Goal: Download file/media

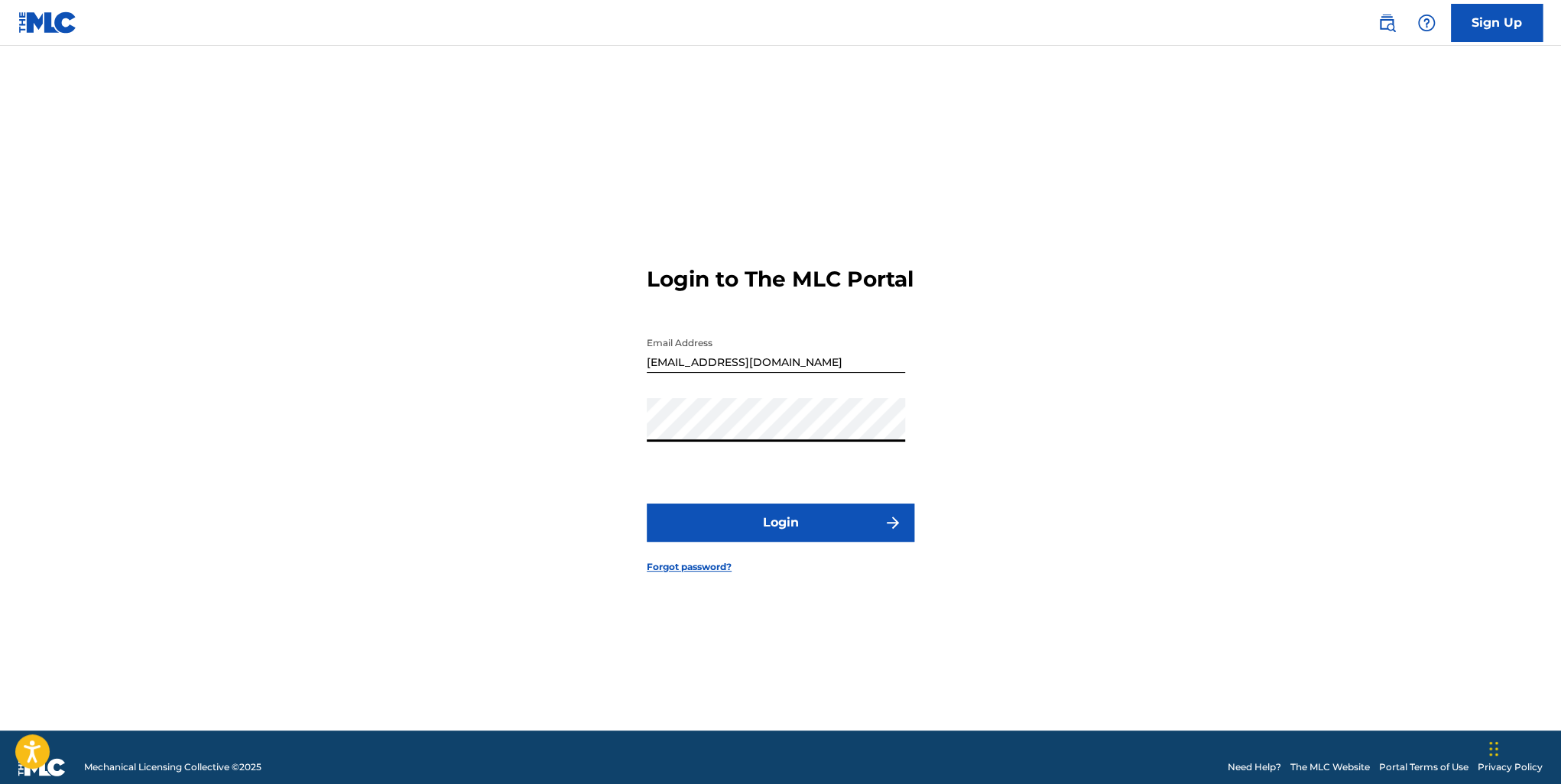
click at [764, 530] on button "Login" at bounding box center [780, 522] width 267 height 38
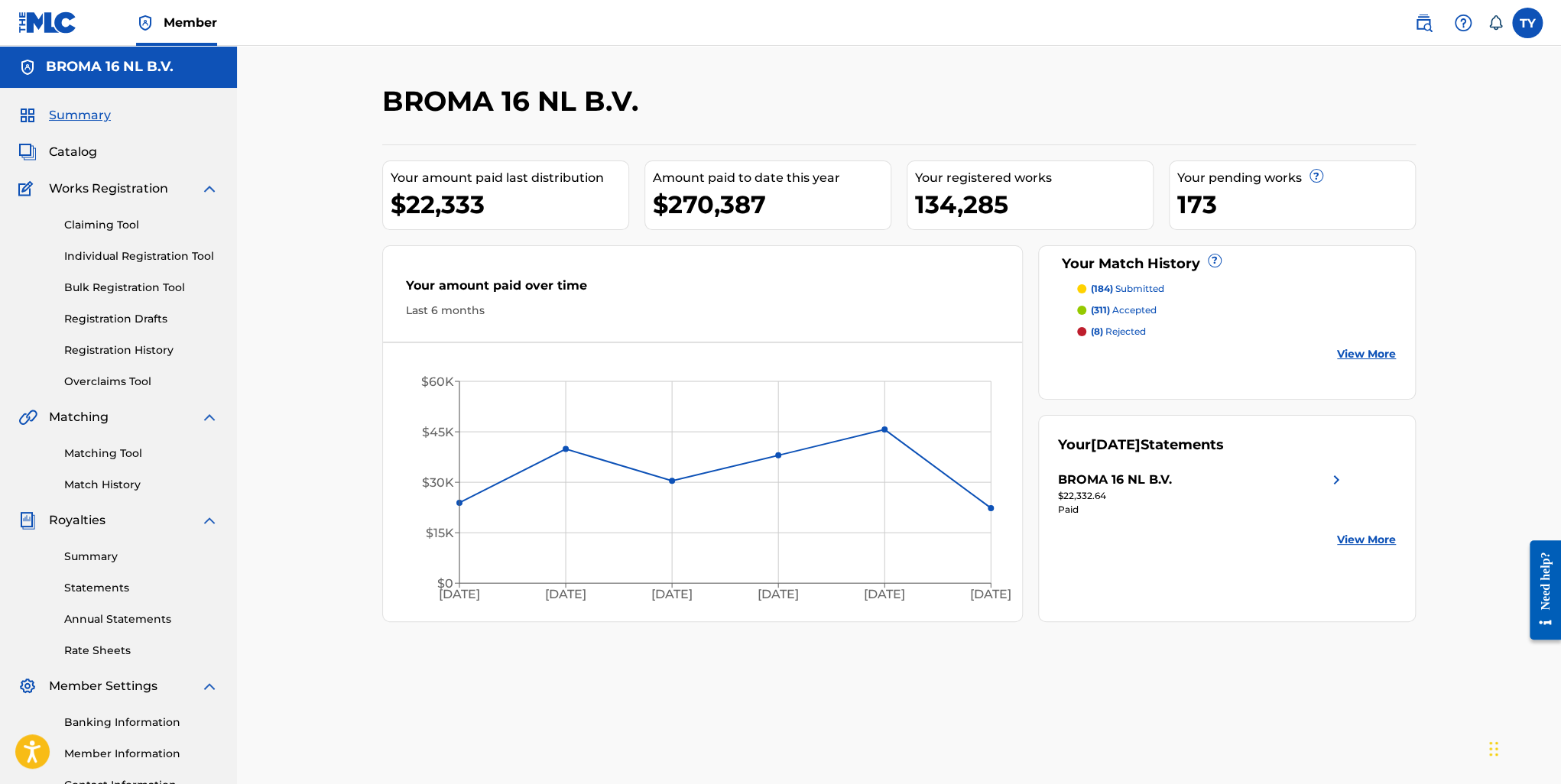
click at [1154, 478] on div "BROMA 16 NL B.V." at bounding box center [1116, 480] width 114 height 18
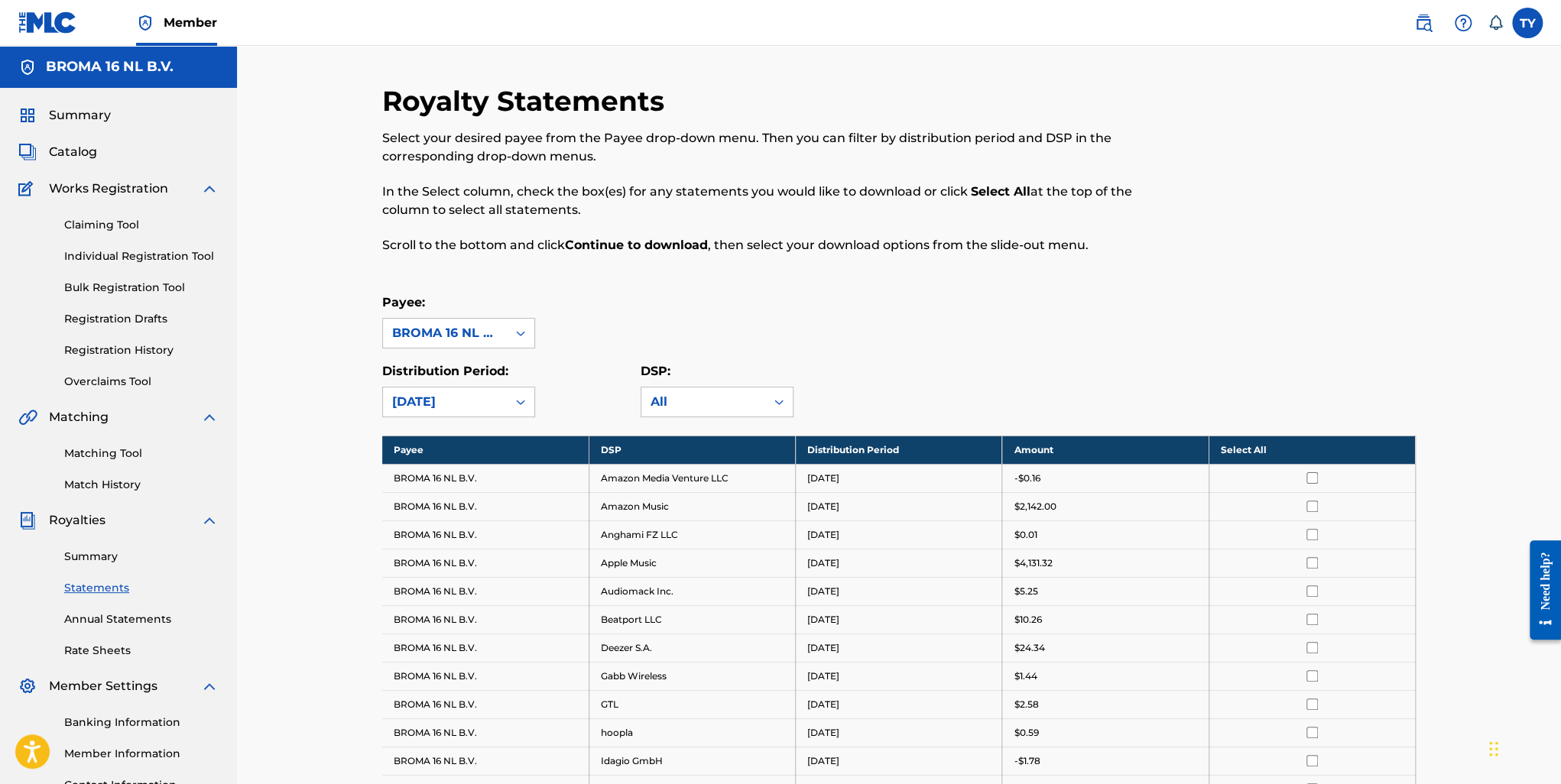
click at [114, 559] on link "Summary" at bounding box center [141, 557] width 154 height 16
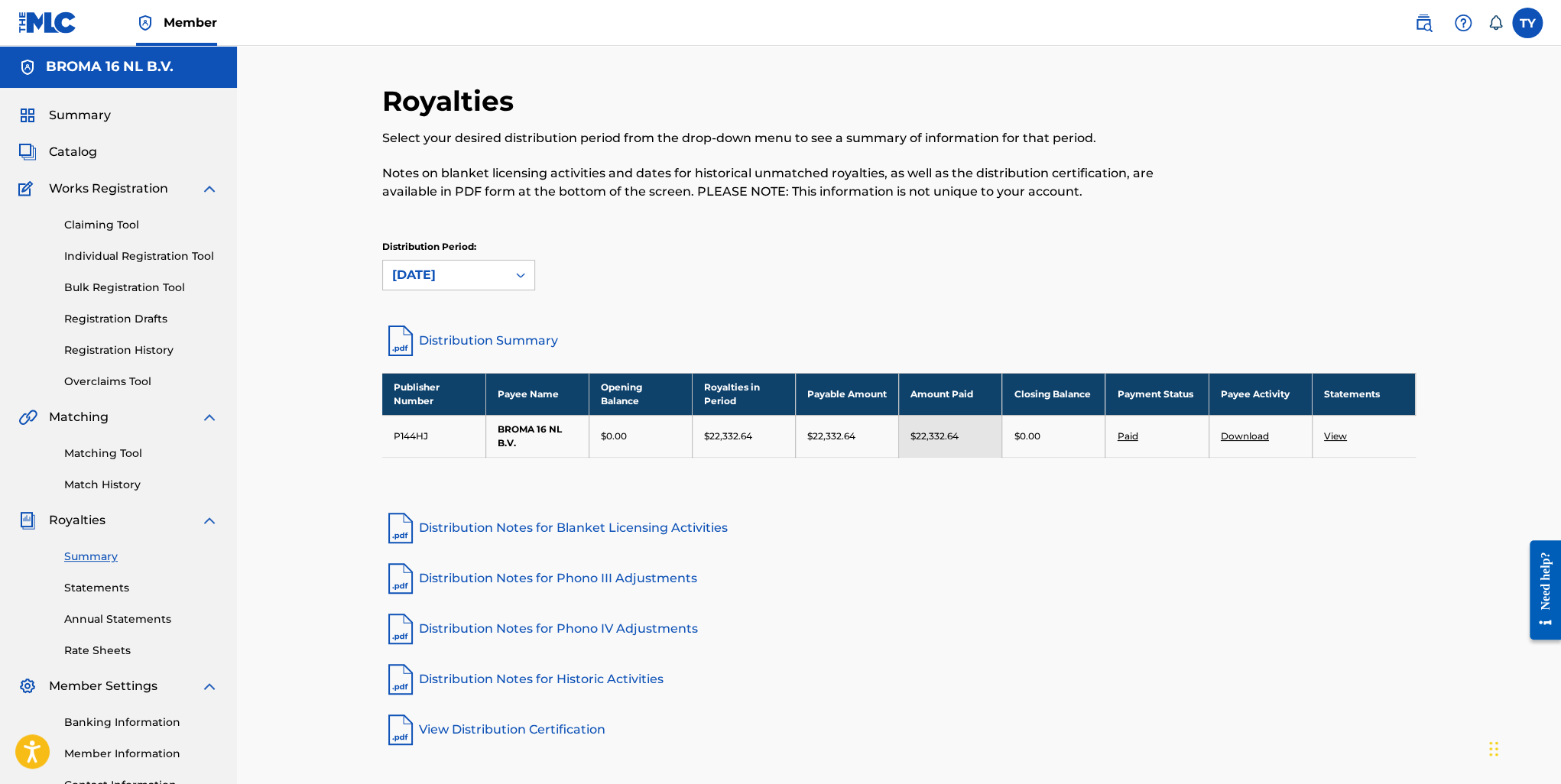
click at [1332, 433] on link "View" at bounding box center [1335, 436] width 23 height 11
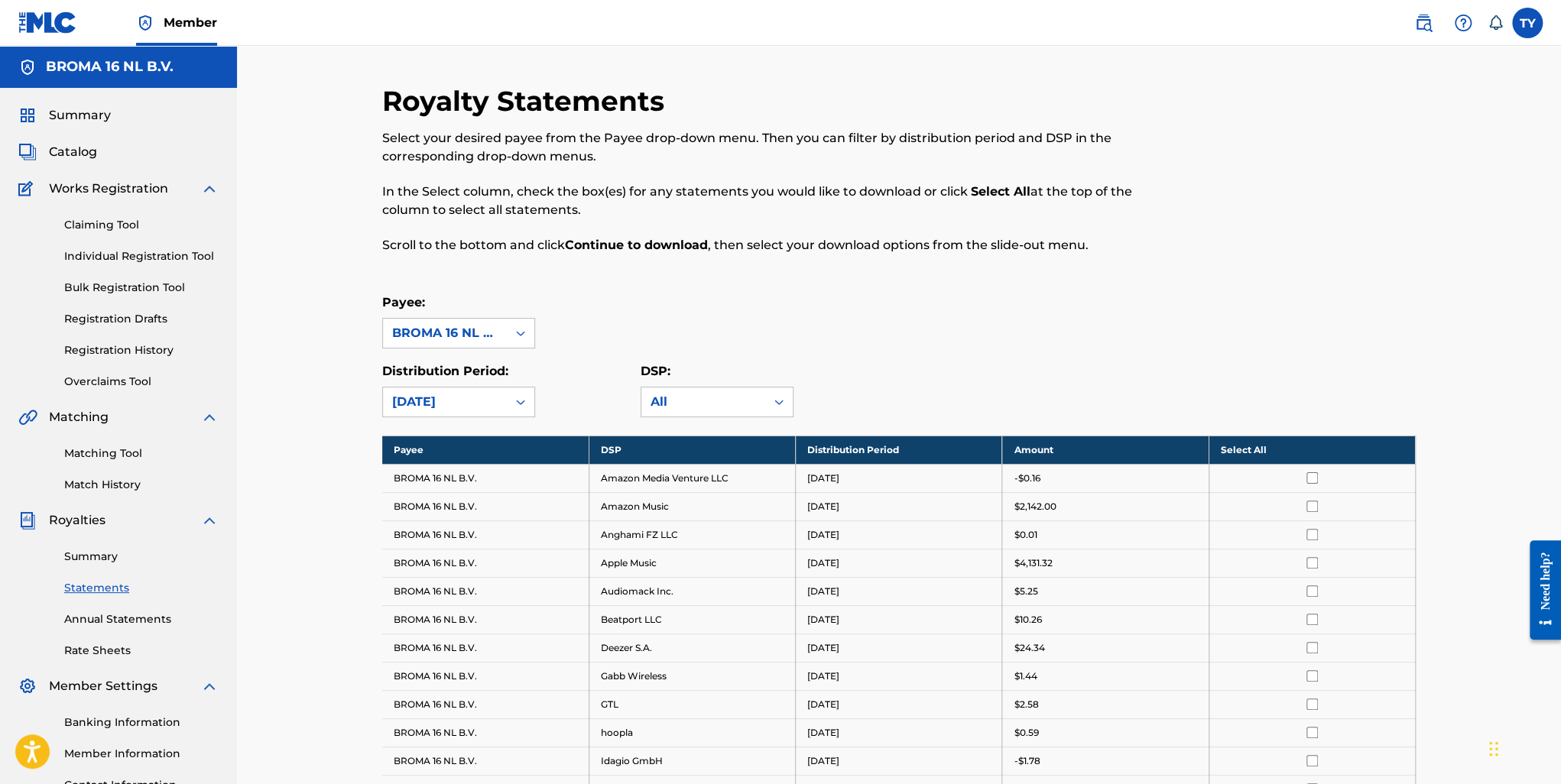
click at [1230, 448] on th "Select All" at bounding box center [1312, 450] width 207 height 29
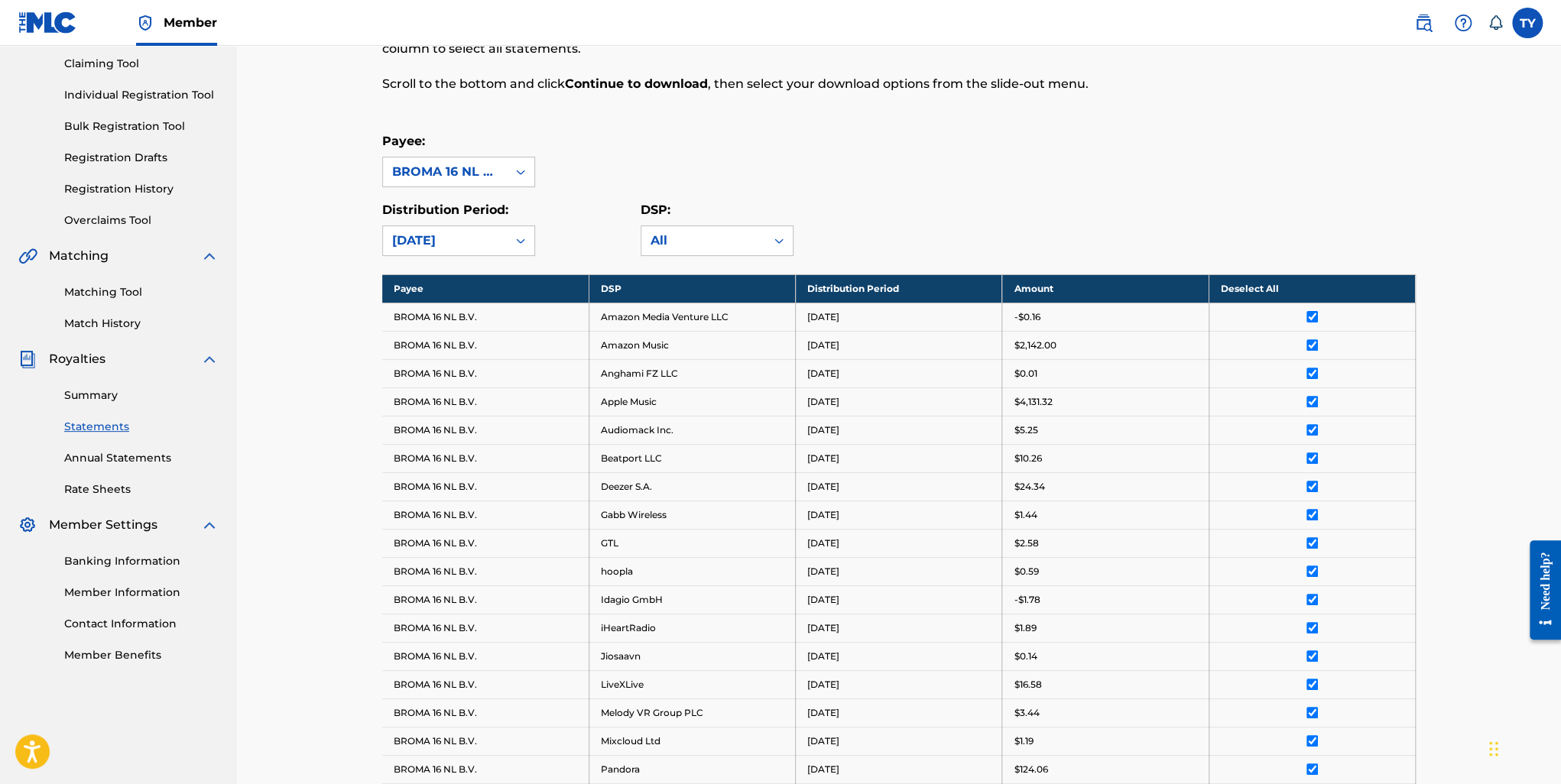
scroll to position [612, 0]
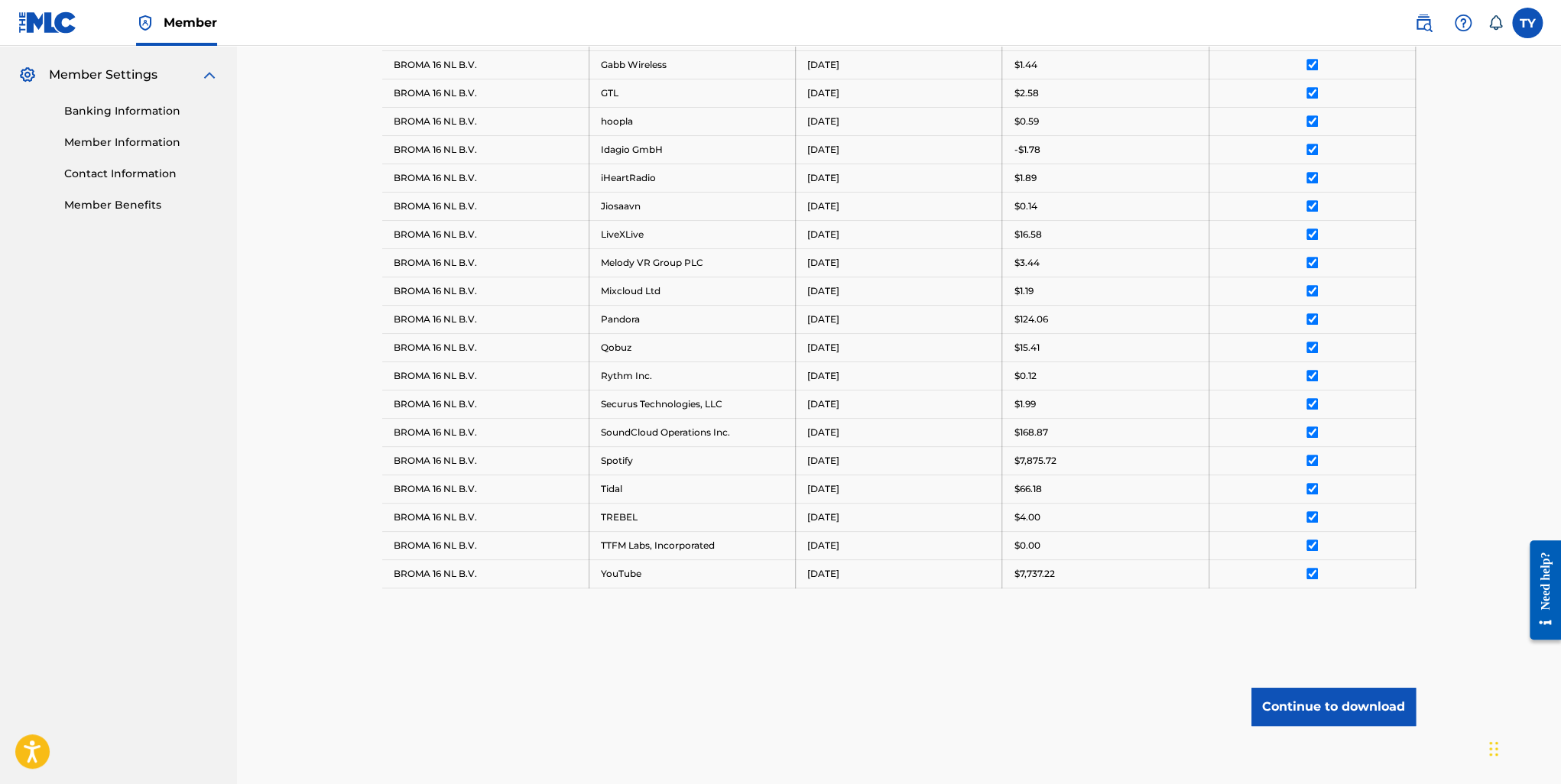
click at [1353, 701] on button "Continue to download" at bounding box center [1334, 707] width 165 height 38
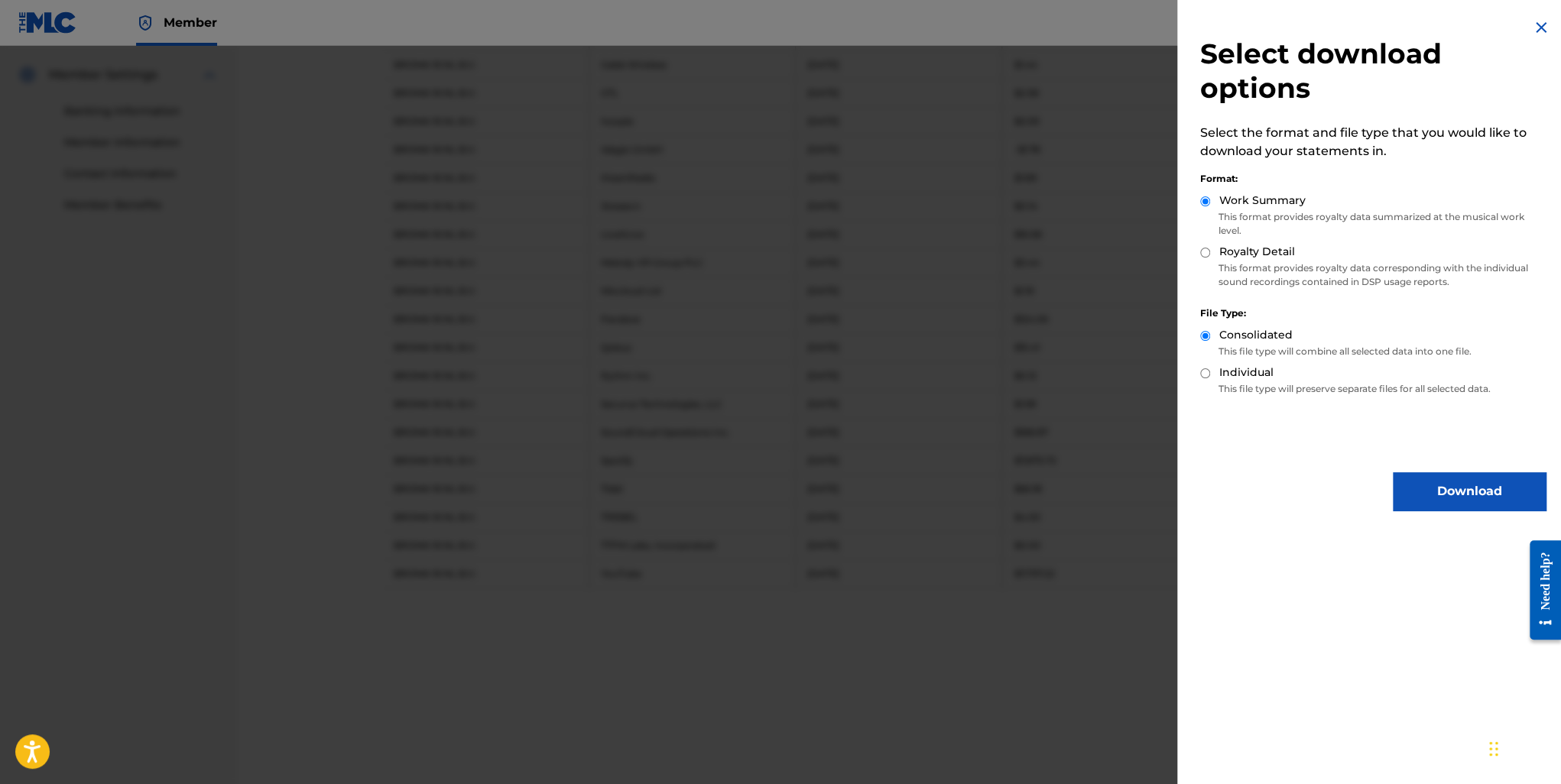
click at [1435, 496] on button "Download" at bounding box center [1470, 491] width 153 height 38
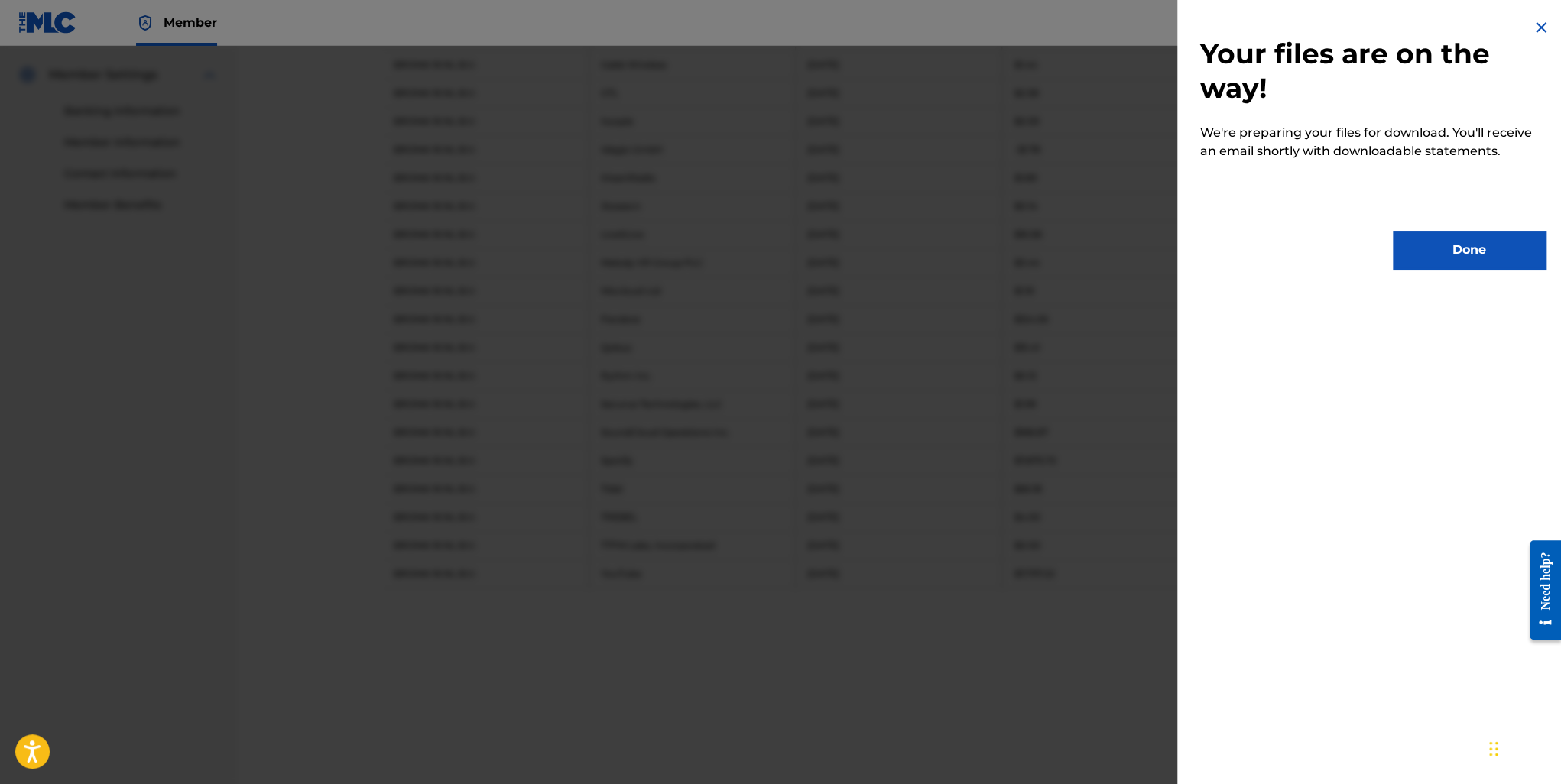
click at [1444, 243] on button "Done" at bounding box center [1470, 250] width 153 height 38
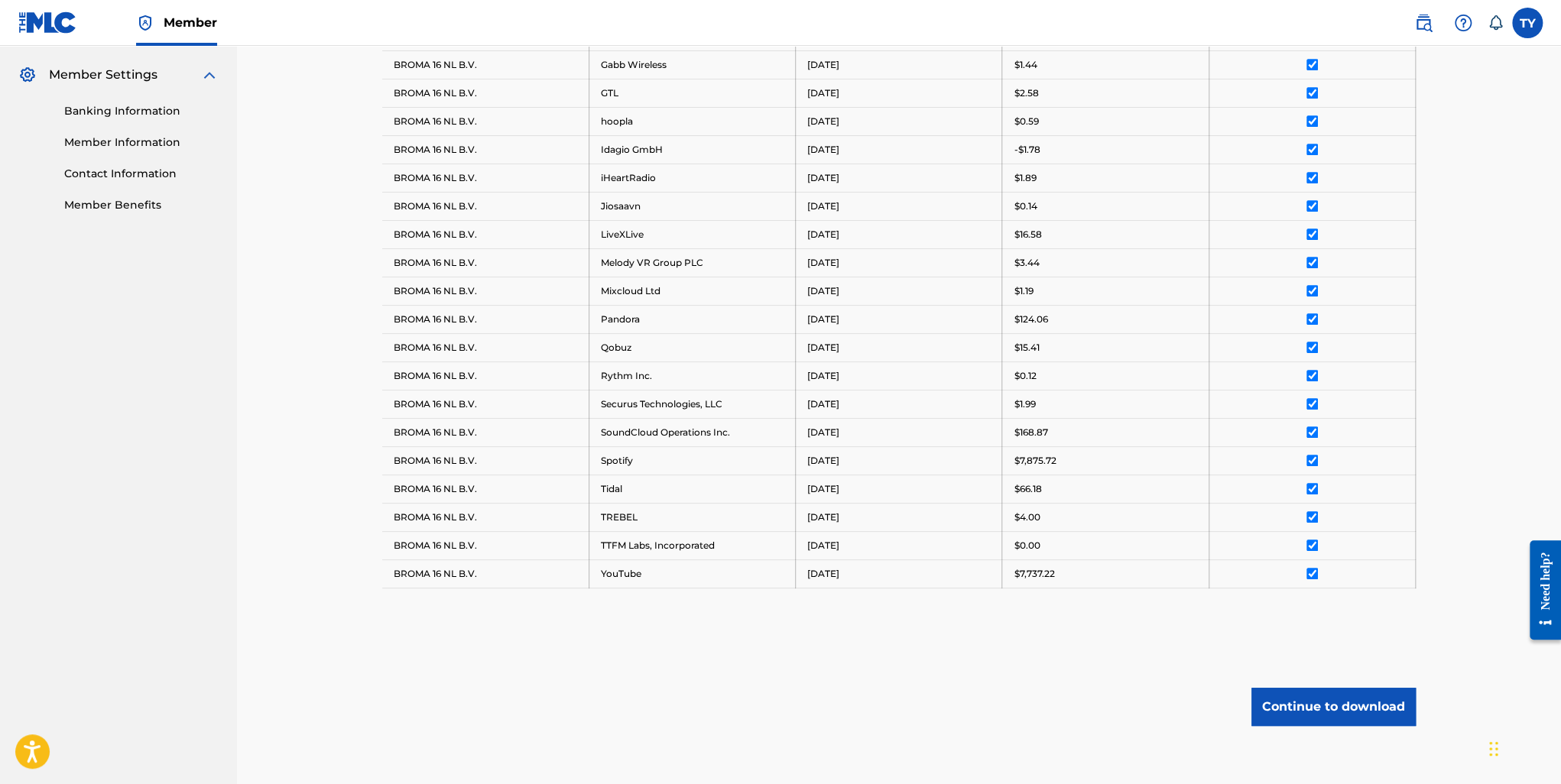
click at [1334, 695] on button "Continue to download" at bounding box center [1334, 707] width 165 height 38
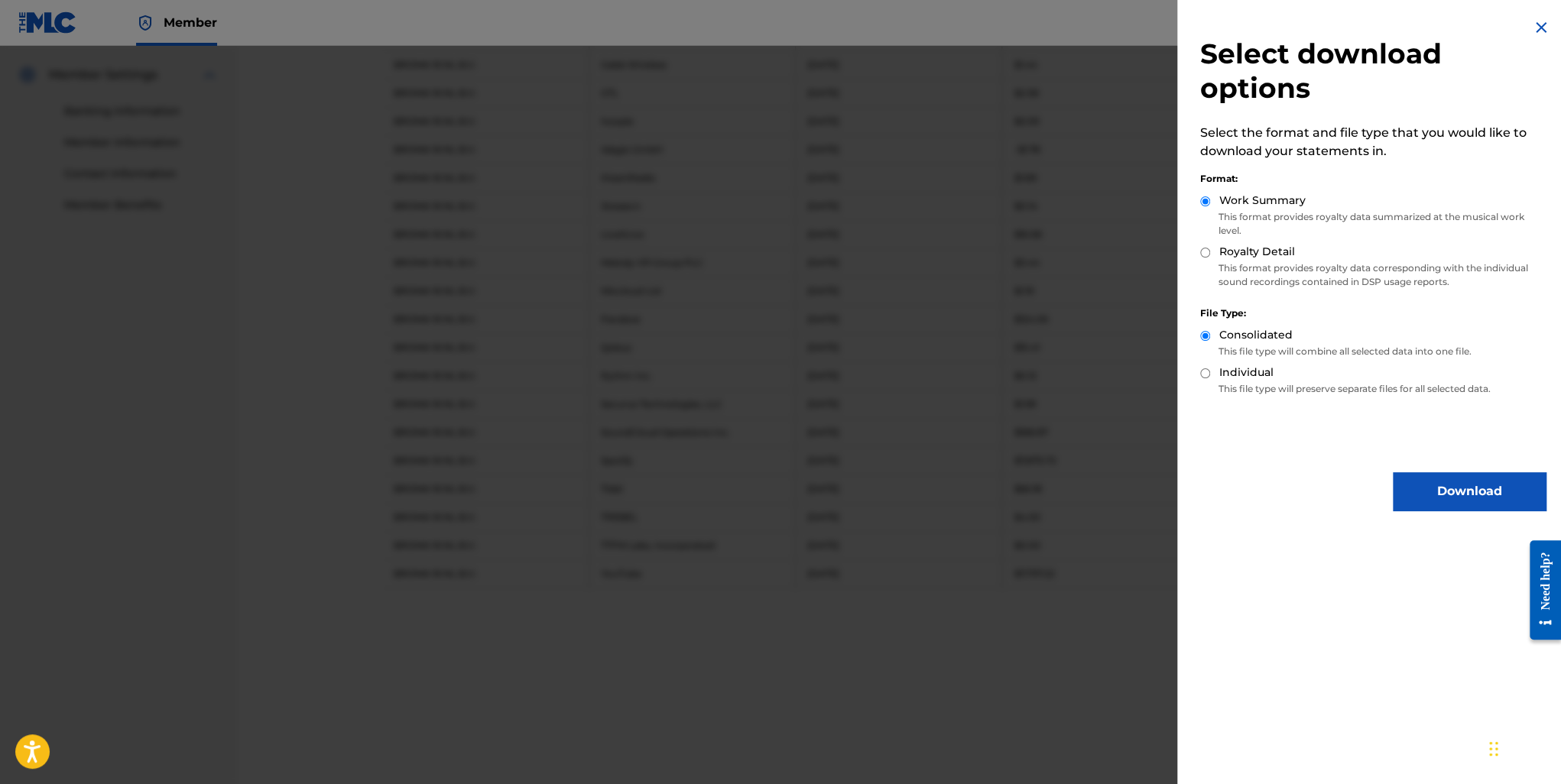
click at [1431, 504] on button "Download" at bounding box center [1470, 491] width 153 height 38
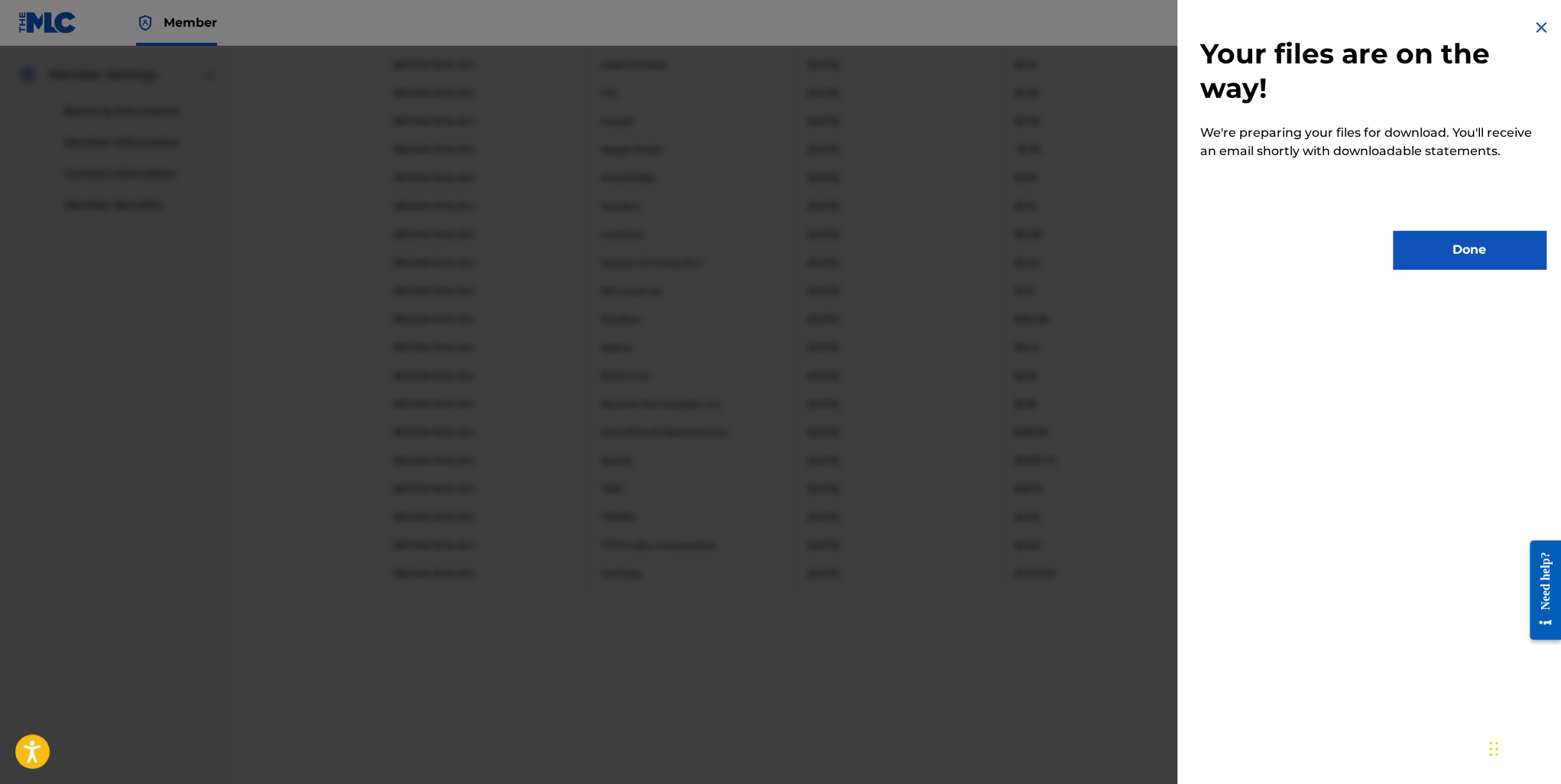
click at [1421, 250] on button "Done" at bounding box center [1470, 250] width 153 height 38
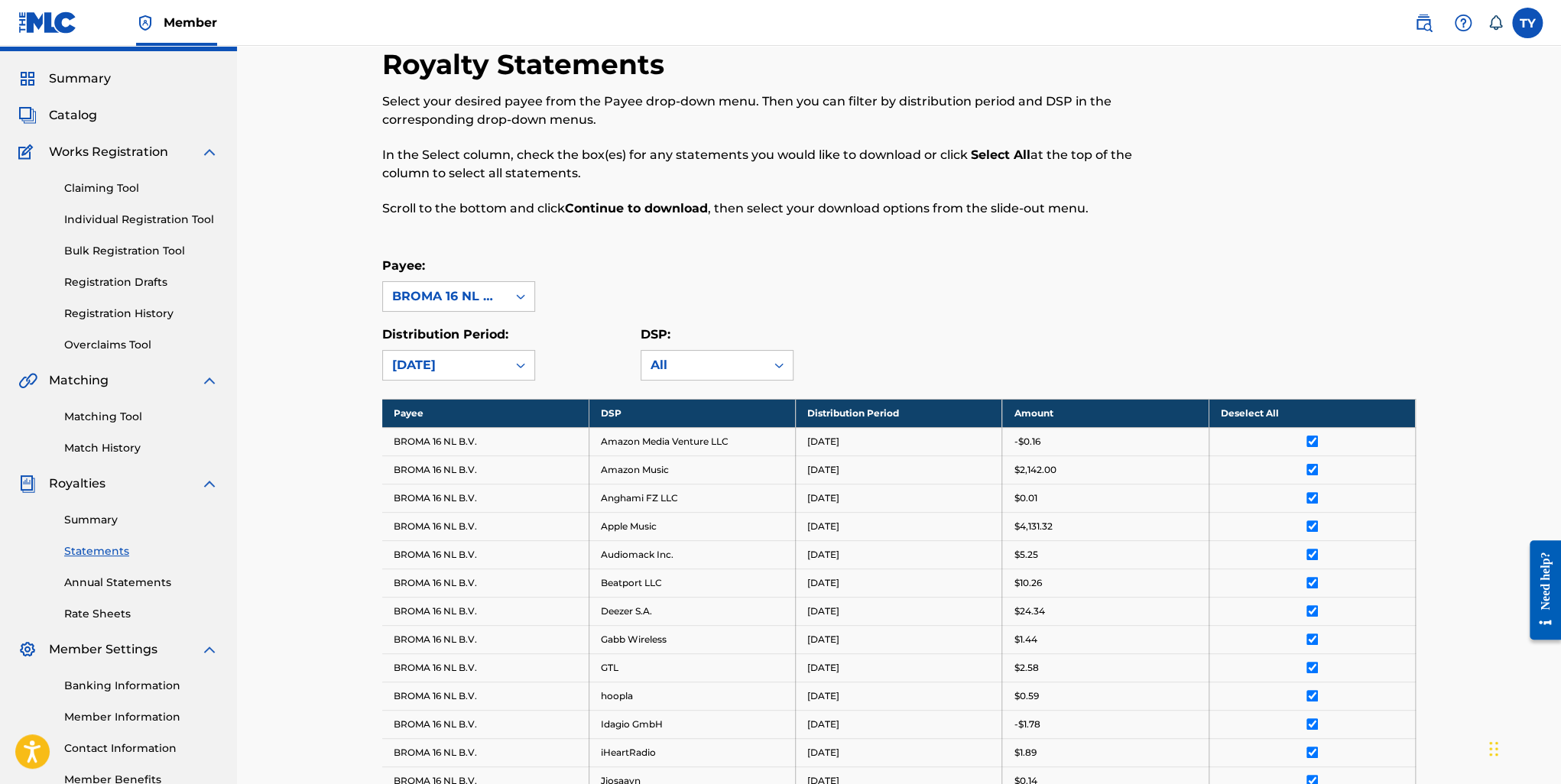
scroll to position [0, 0]
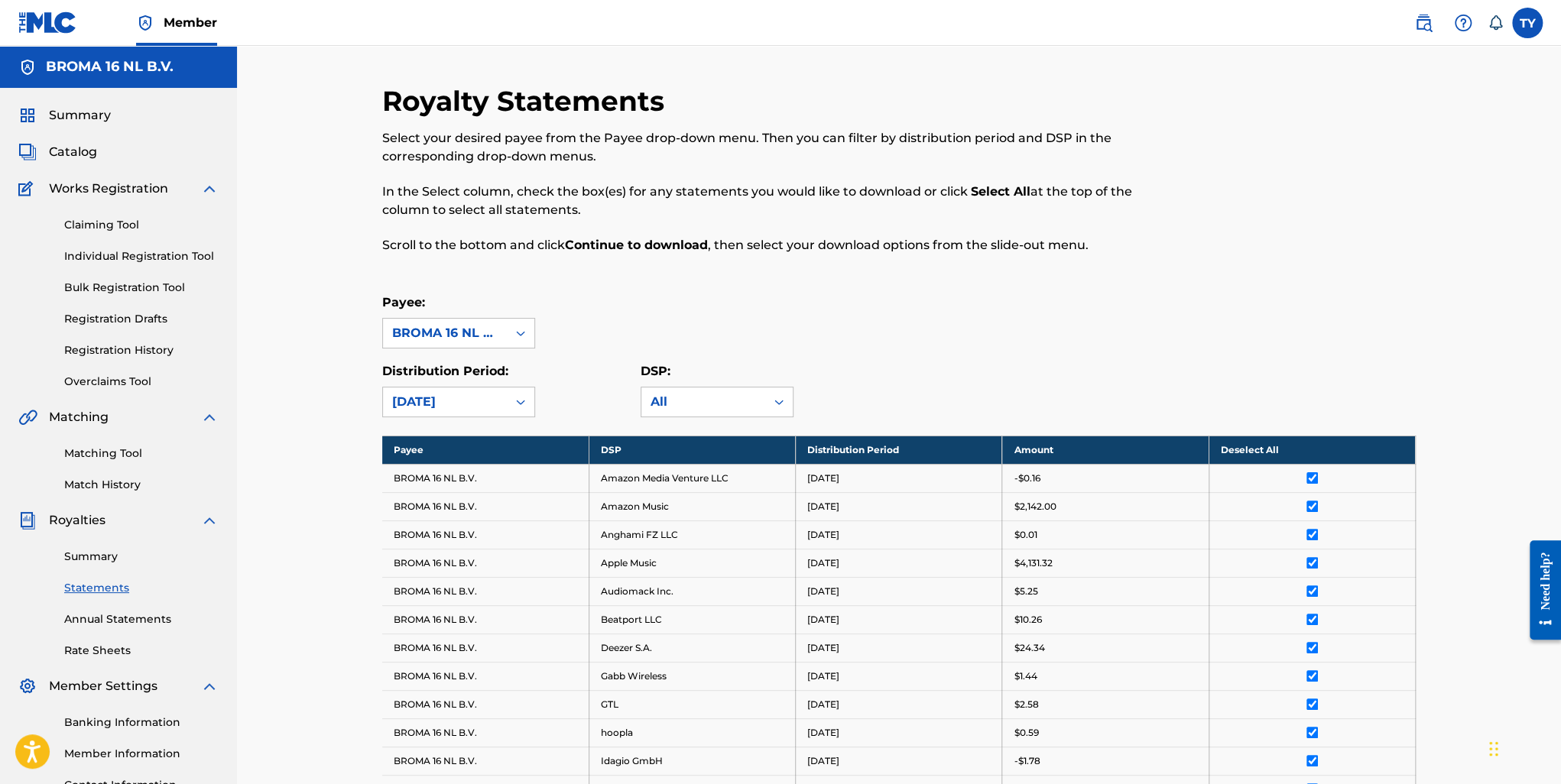
click at [67, 114] on span "Summary" at bounding box center [79, 115] width 62 height 18
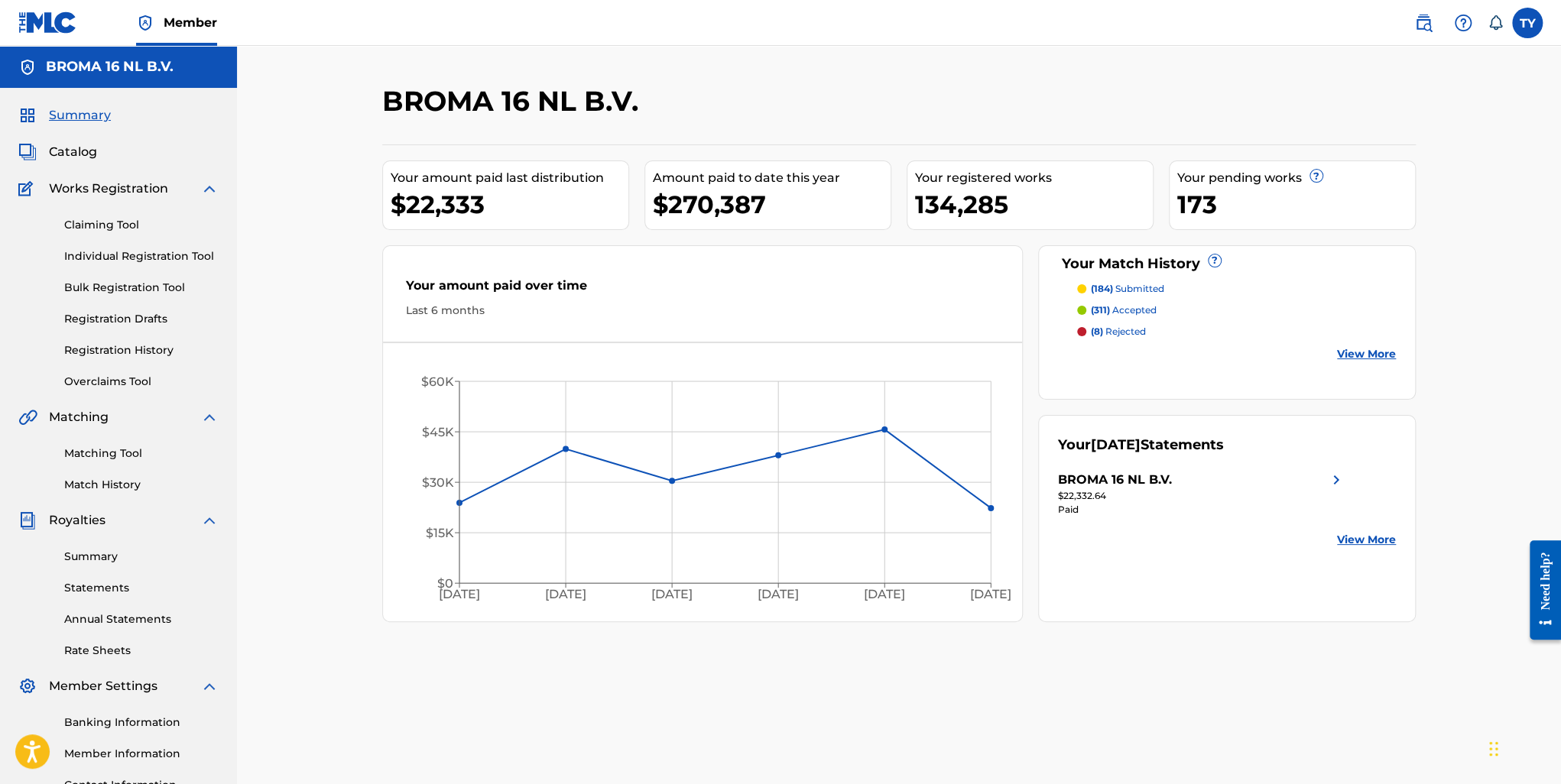
click at [1358, 538] on link "View More" at bounding box center [1367, 539] width 59 height 16
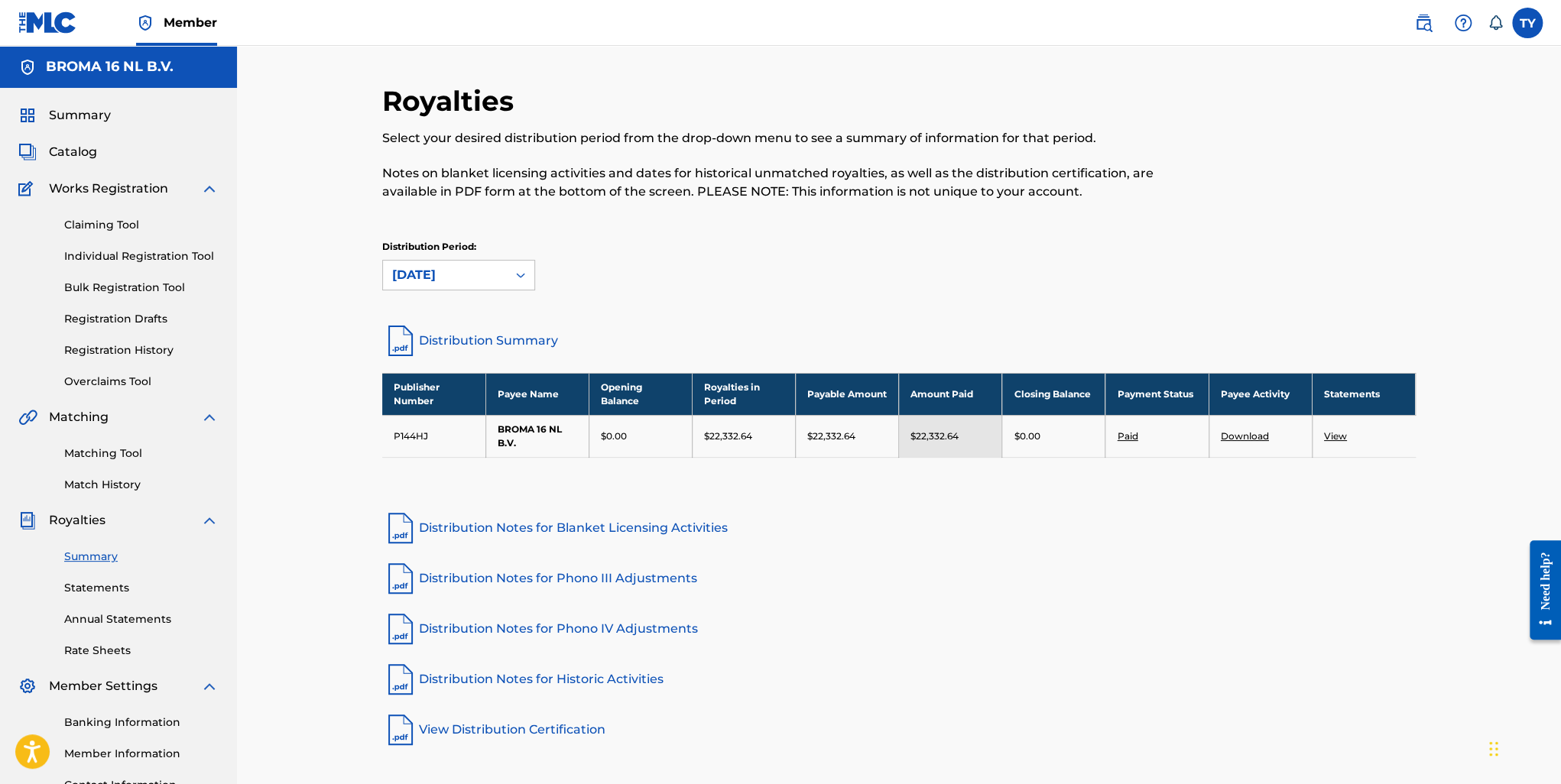
click at [476, 285] on div "[DATE]" at bounding box center [445, 275] width 124 height 29
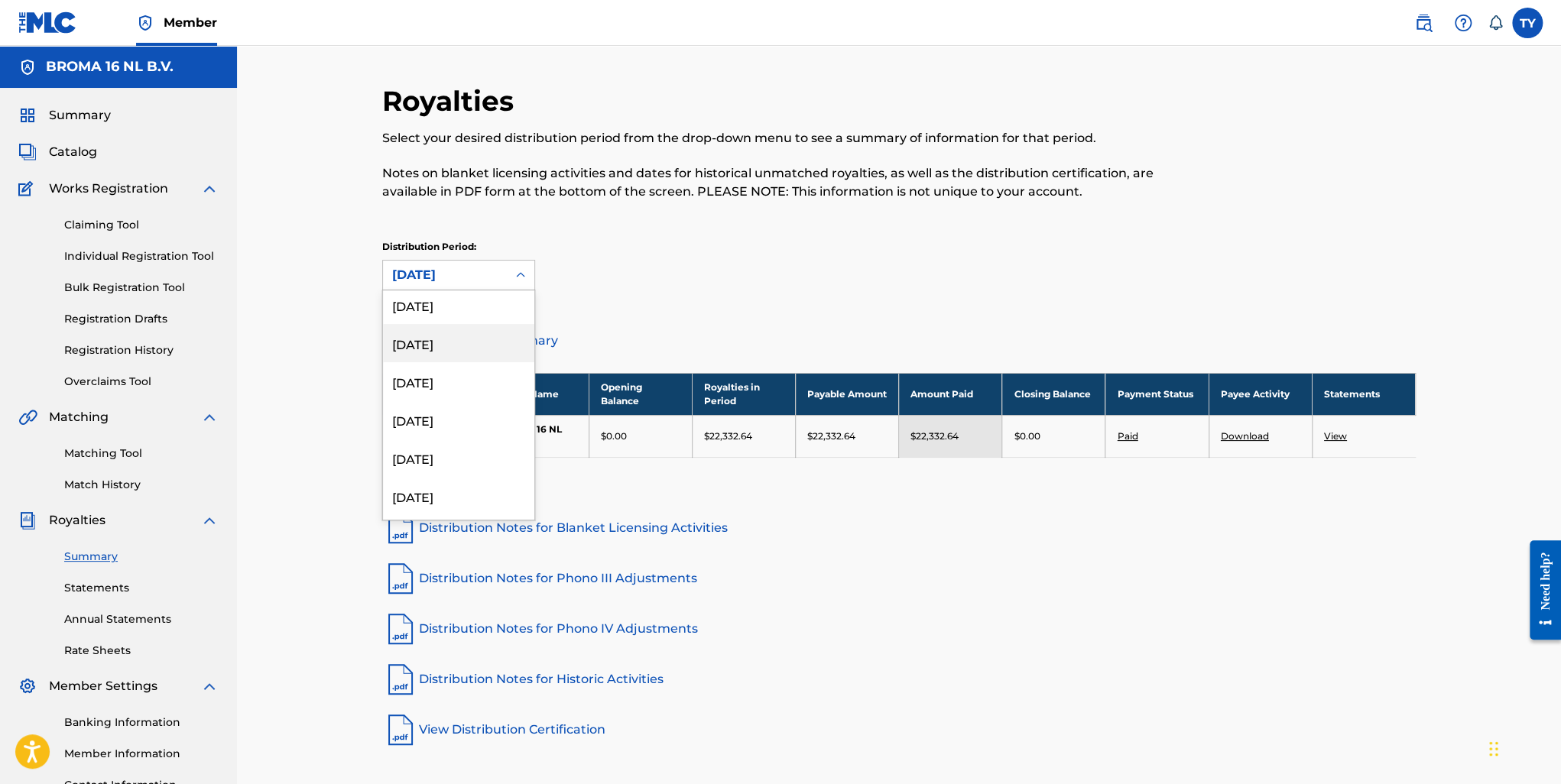
scroll to position [153, 0]
click at [466, 471] on div "[DATE]" at bounding box center [458, 462] width 151 height 38
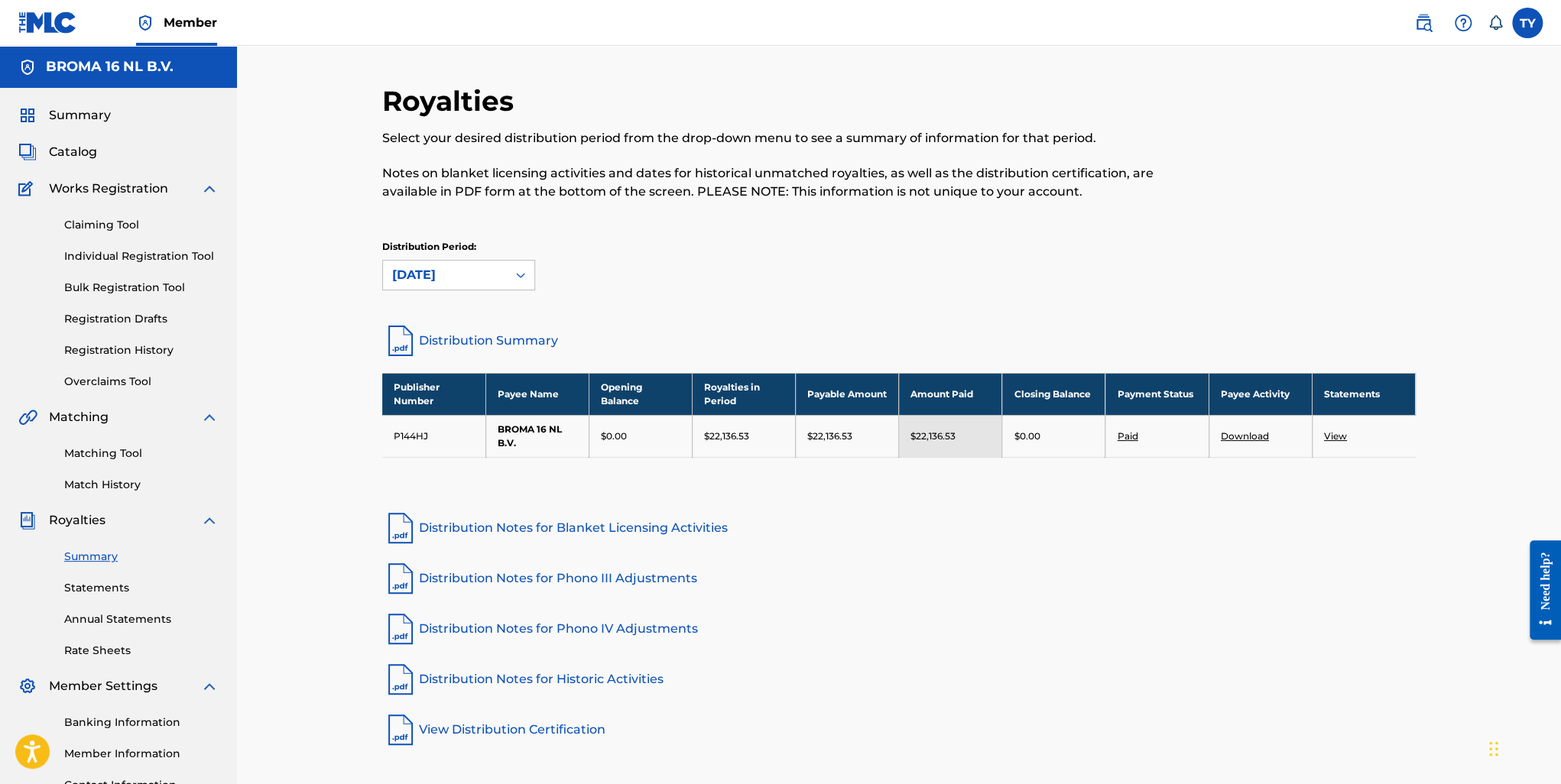
click at [1334, 435] on link "View" at bounding box center [1335, 436] width 23 height 11
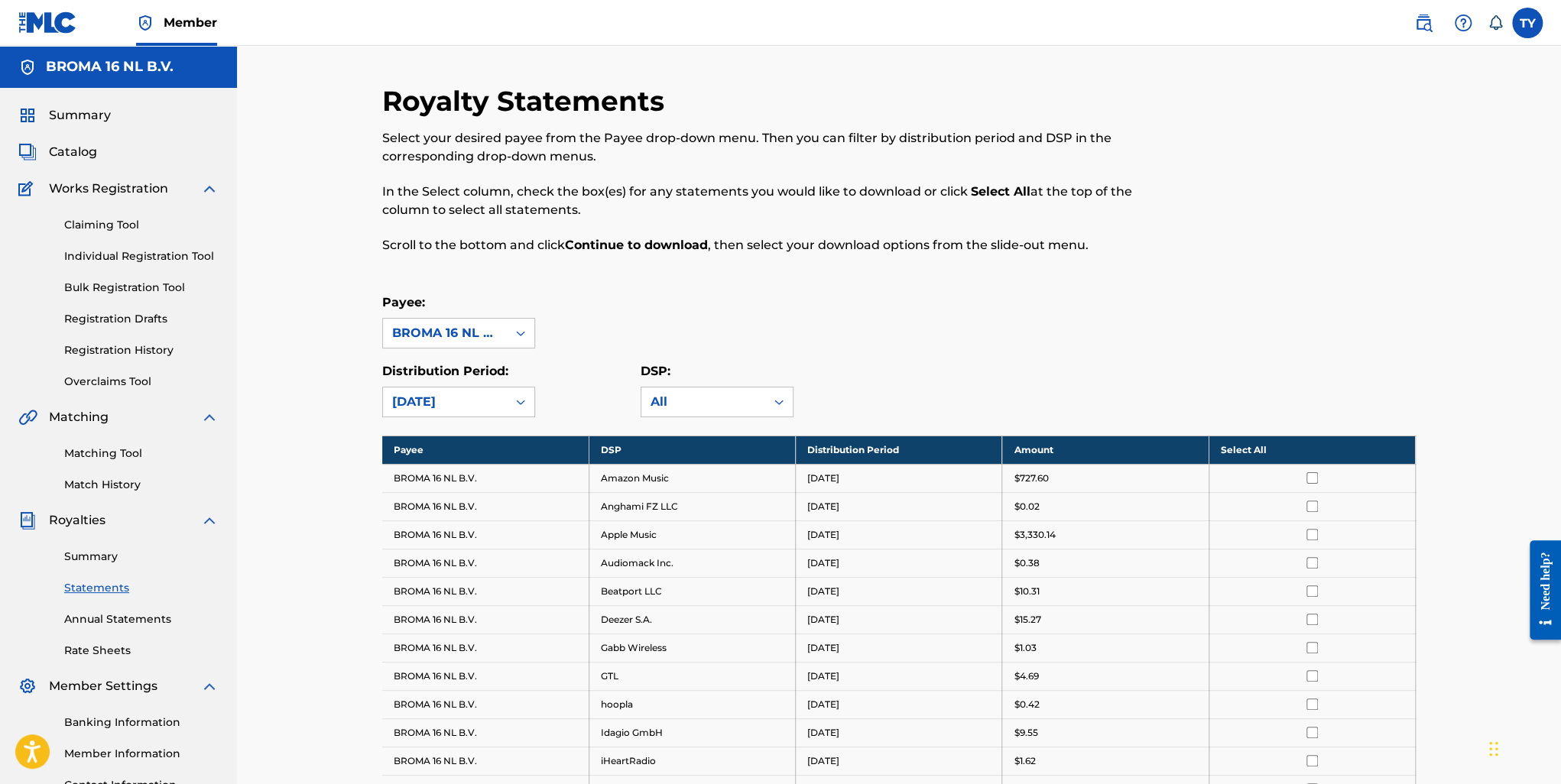
click at [1250, 450] on th "Select All" at bounding box center [1312, 450] width 207 height 29
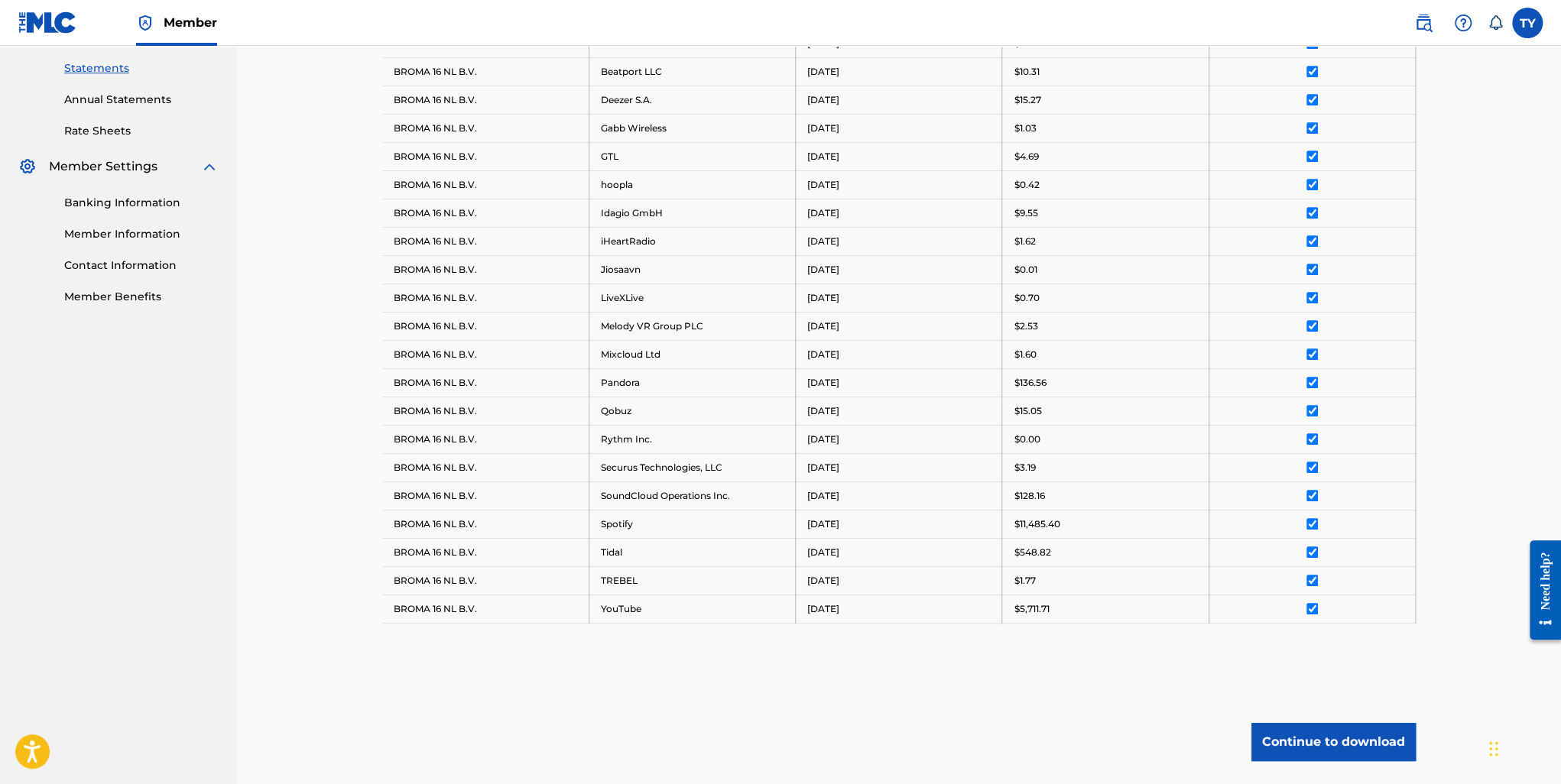
scroll to position [627, 0]
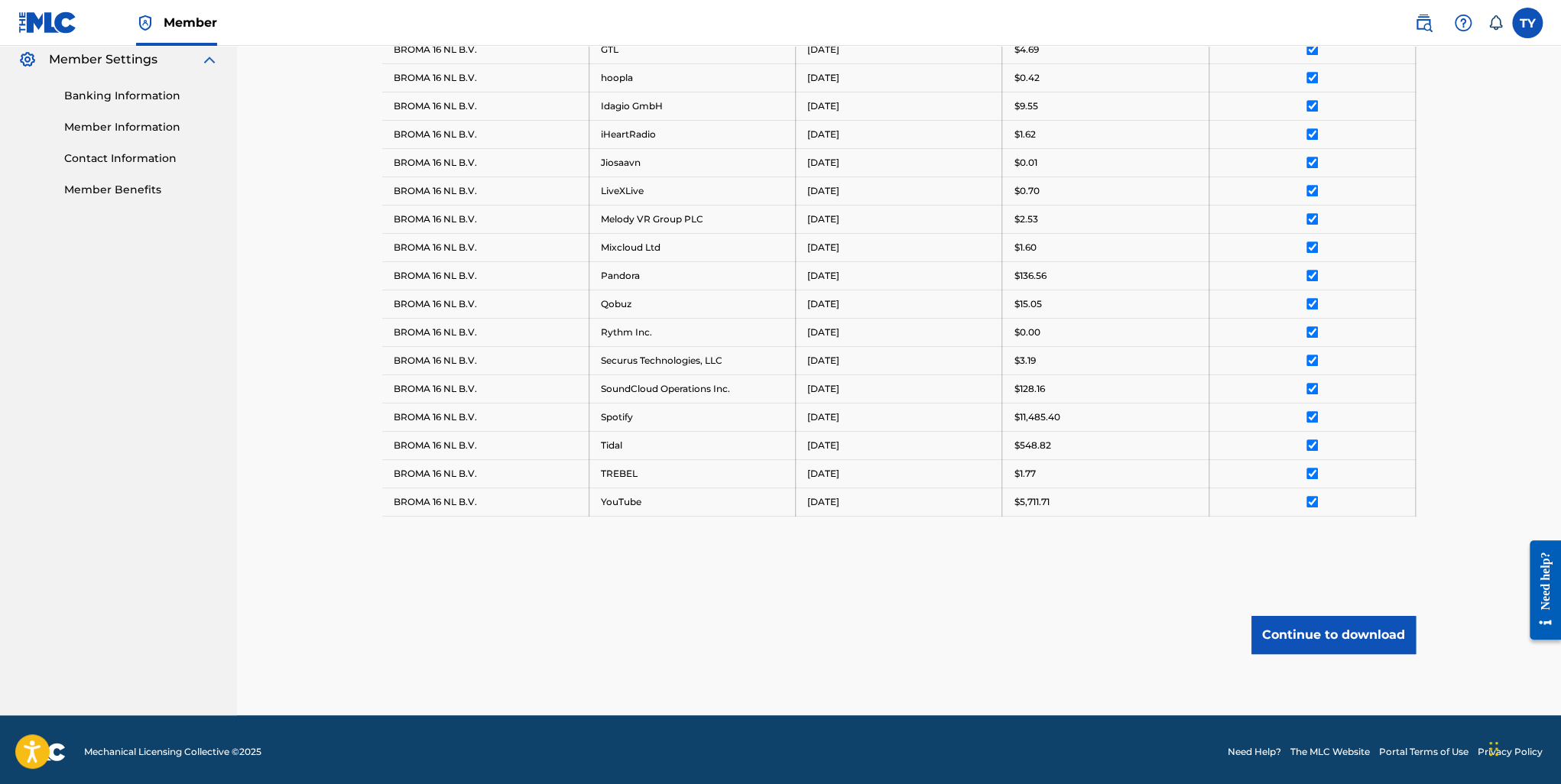
click at [1334, 620] on button "Continue to download" at bounding box center [1334, 635] width 165 height 38
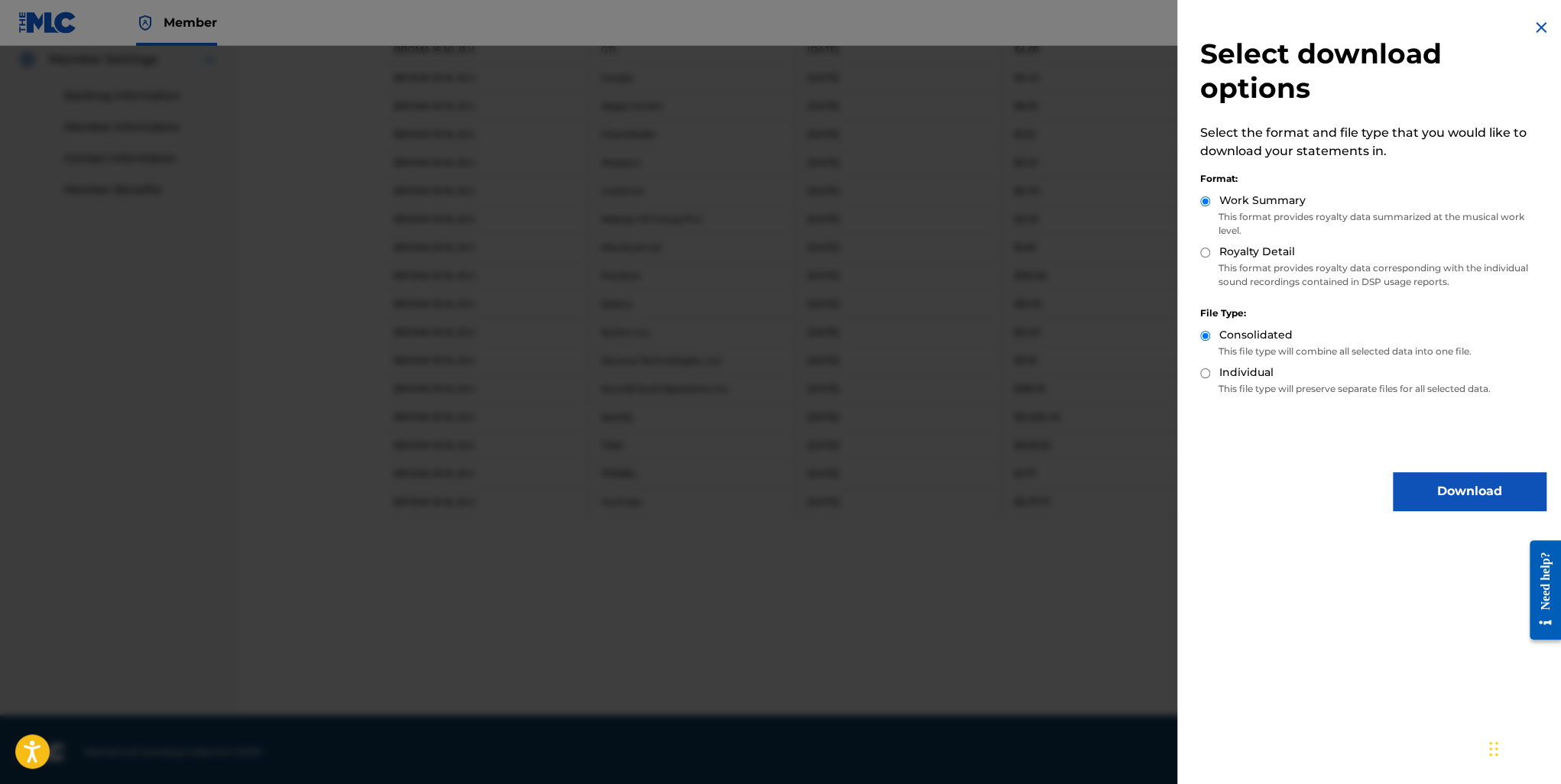
click at [1471, 490] on button "Download" at bounding box center [1470, 491] width 153 height 38
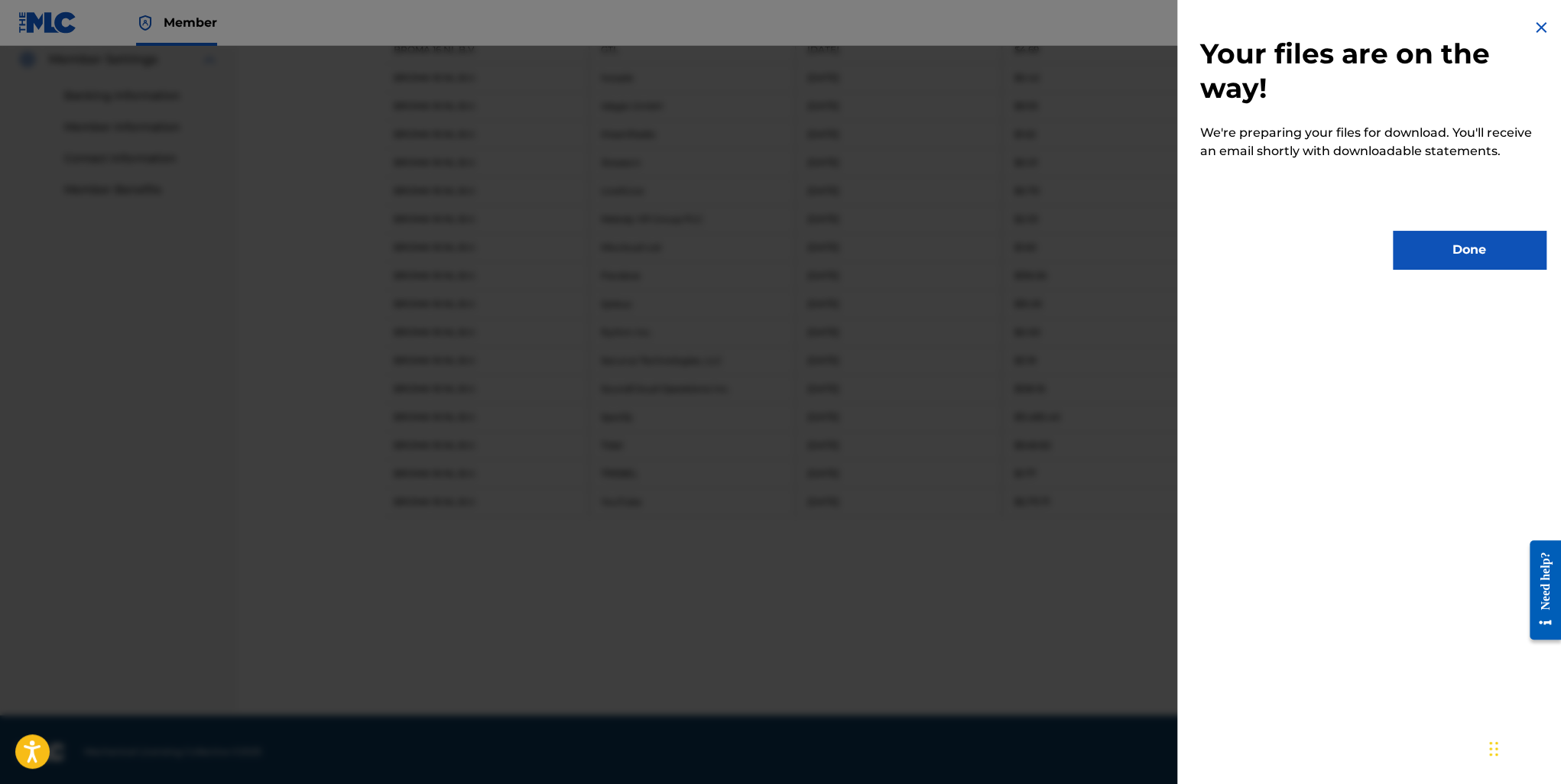
click at [1446, 257] on button "Done" at bounding box center [1470, 250] width 153 height 38
